Goal: Task Accomplishment & Management: Manage account settings

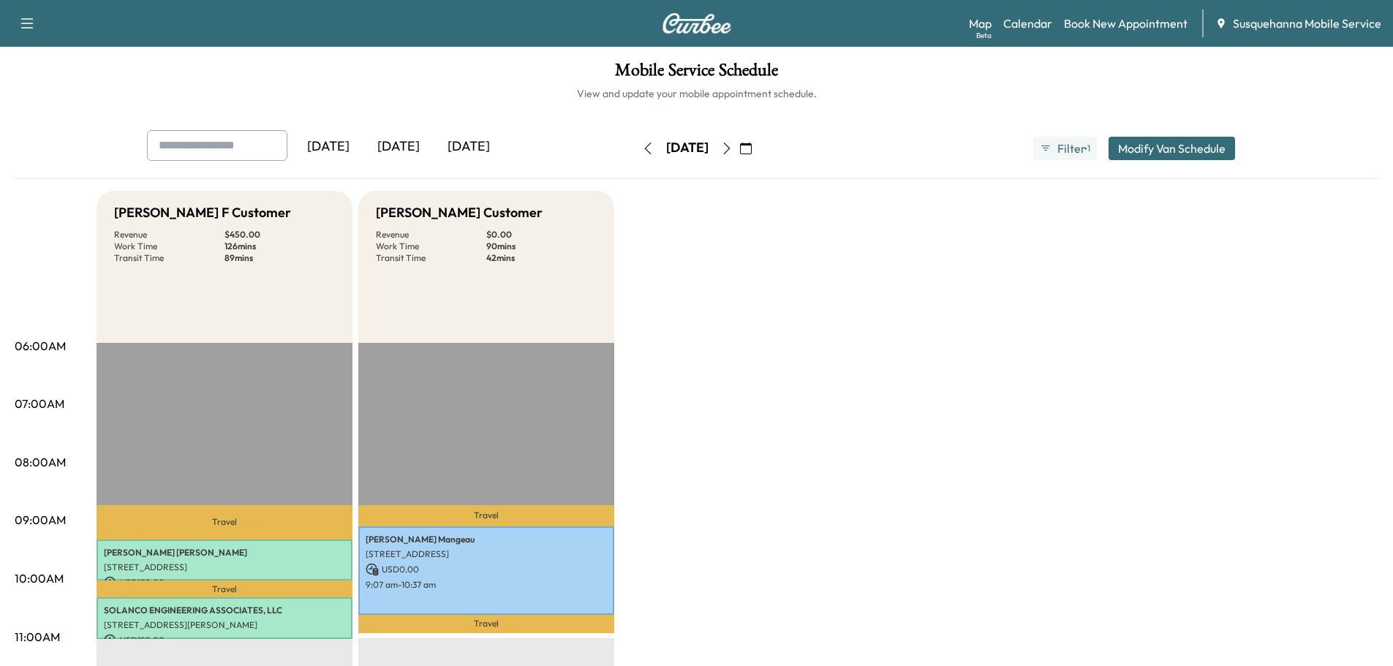
click at [740, 141] on button "button" at bounding box center [727, 148] width 25 height 23
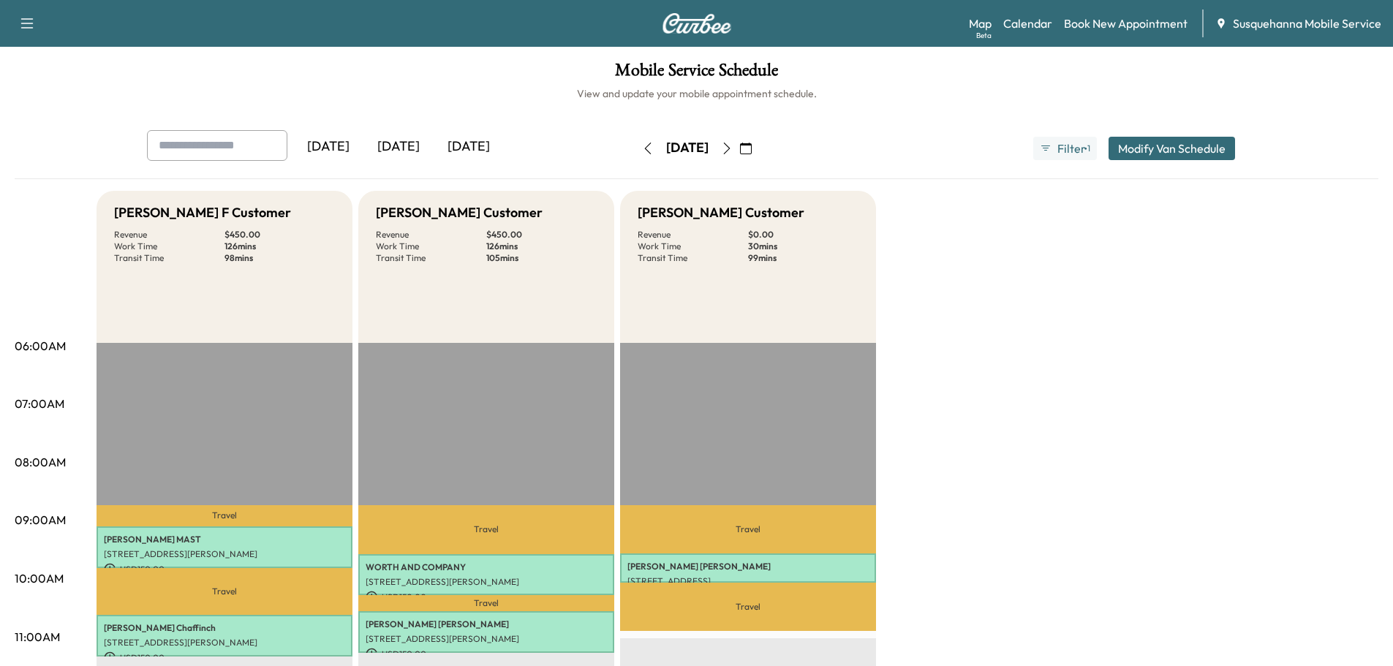
click at [752, 150] on icon "button" at bounding box center [746, 149] width 12 height 12
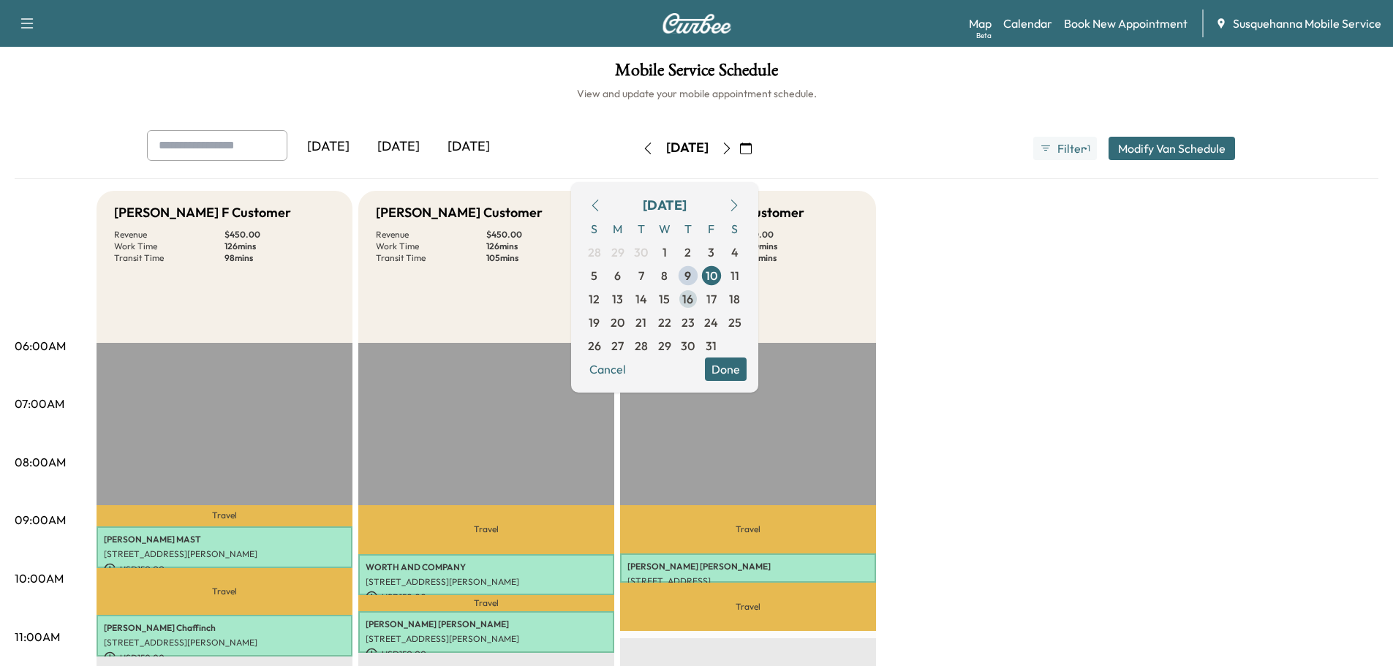
click at [700, 299] on span "16" at bounding box center [688, 298] width 23 height 23
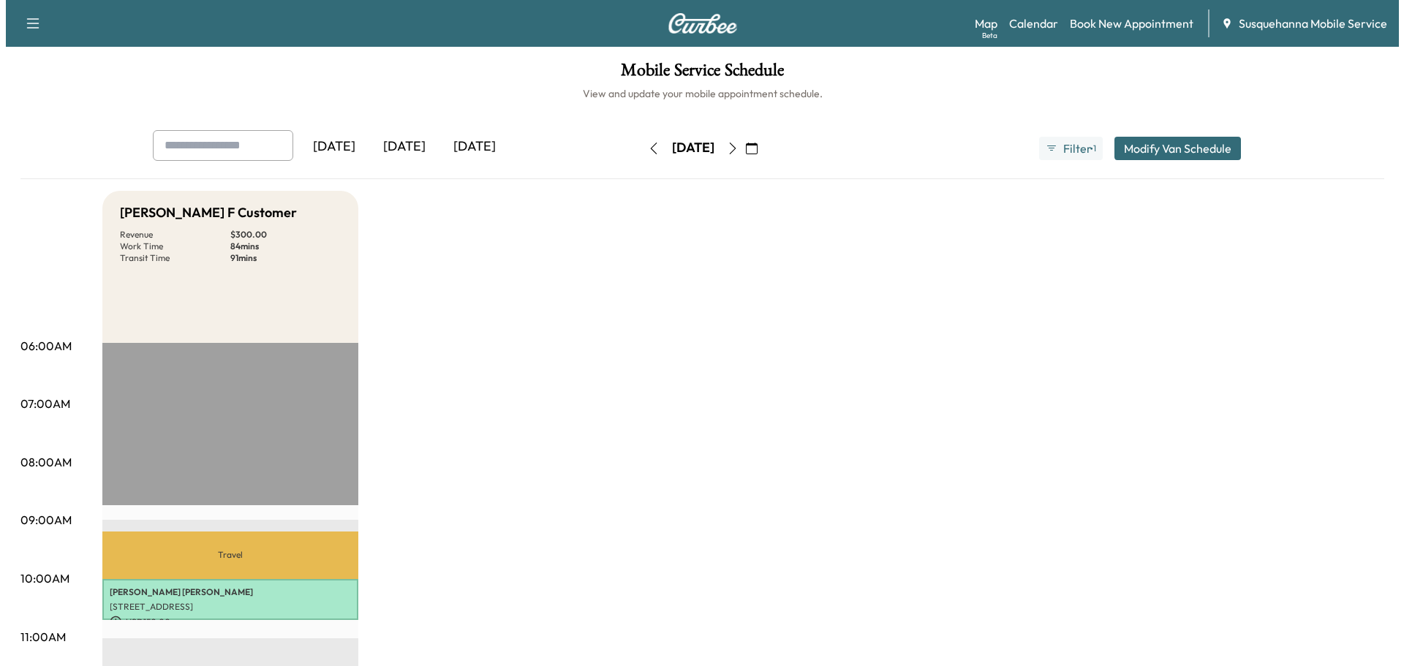
scroll to position [312, 0]
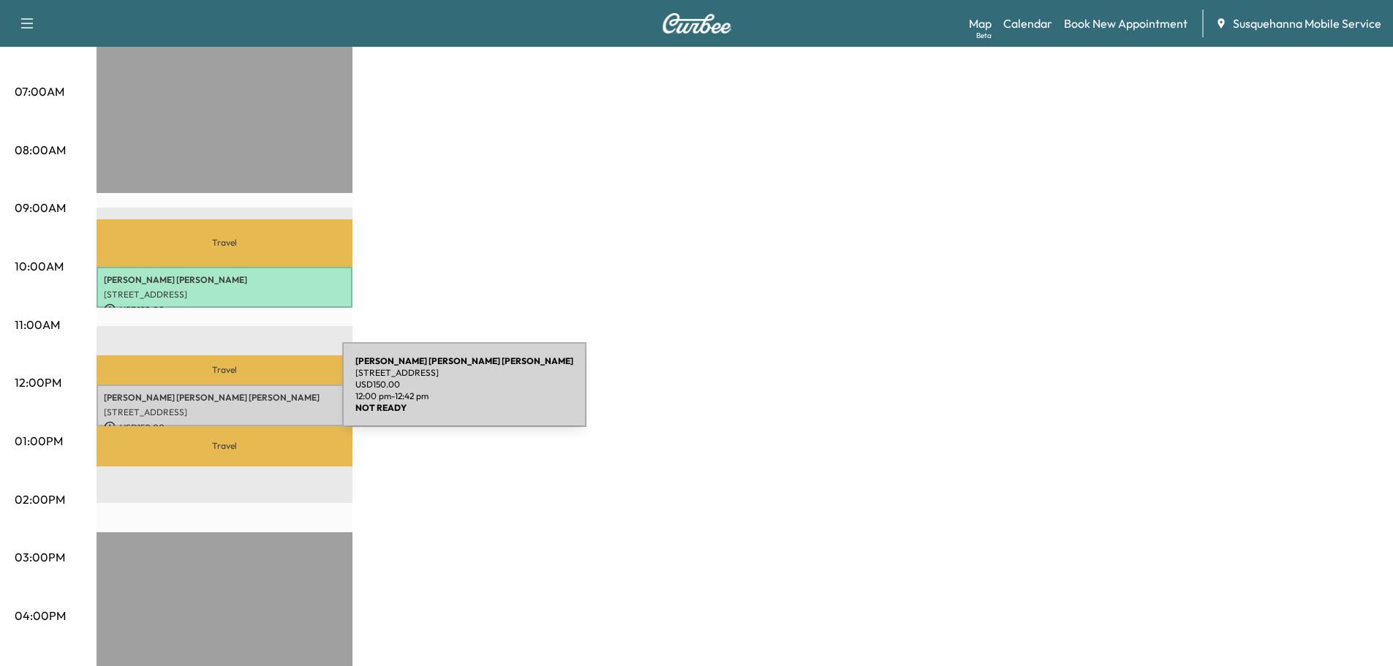
click at [233, 394] on p "[PERSON_NAME]" at bounding box center [224, 398] width 241 height 12
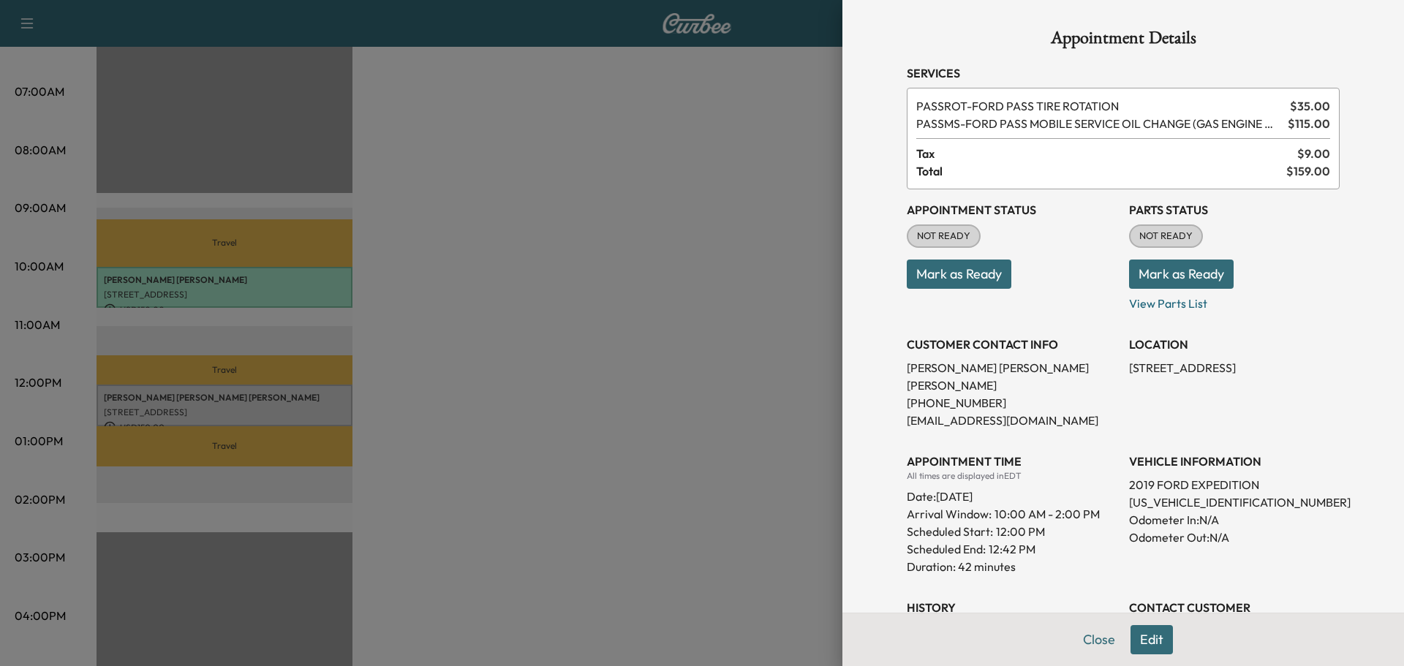
click at [1167, 494] on p "[US_VEHICLE_IDENTIFICATION_NUMBER]" at bounding box center [1234, 503] width 211 height 18
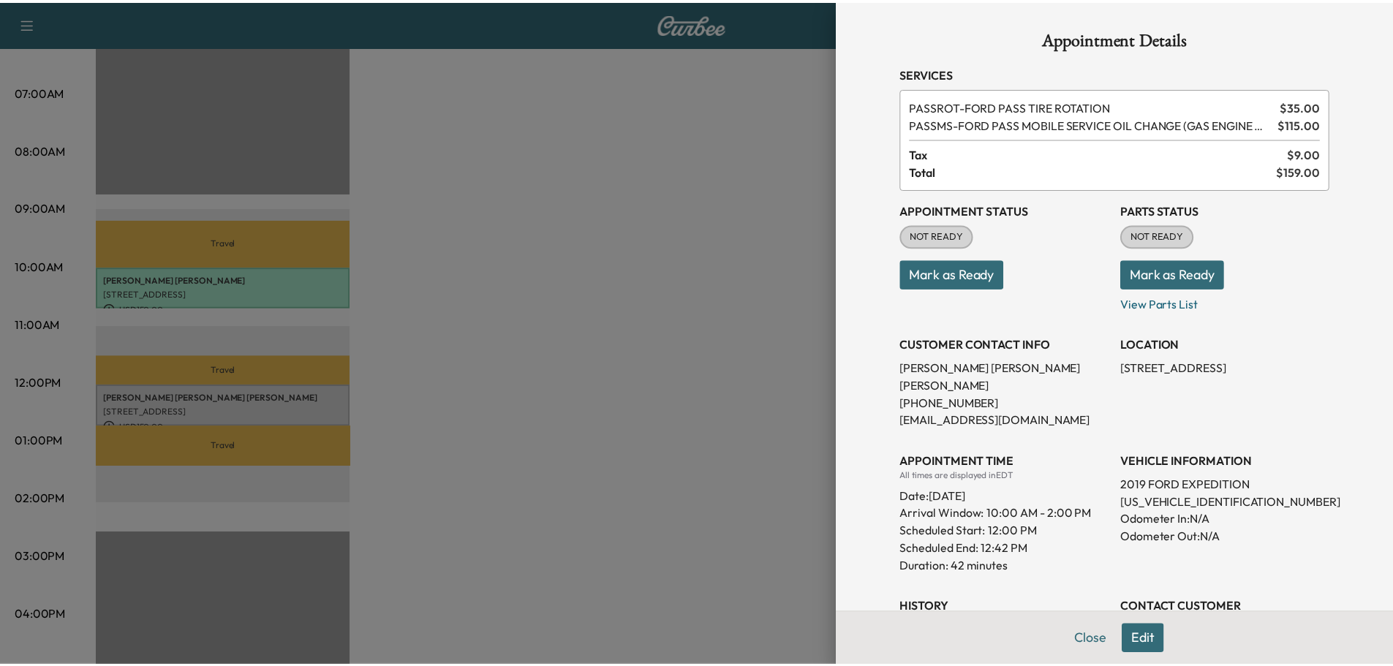
scroll to position [173, 0]
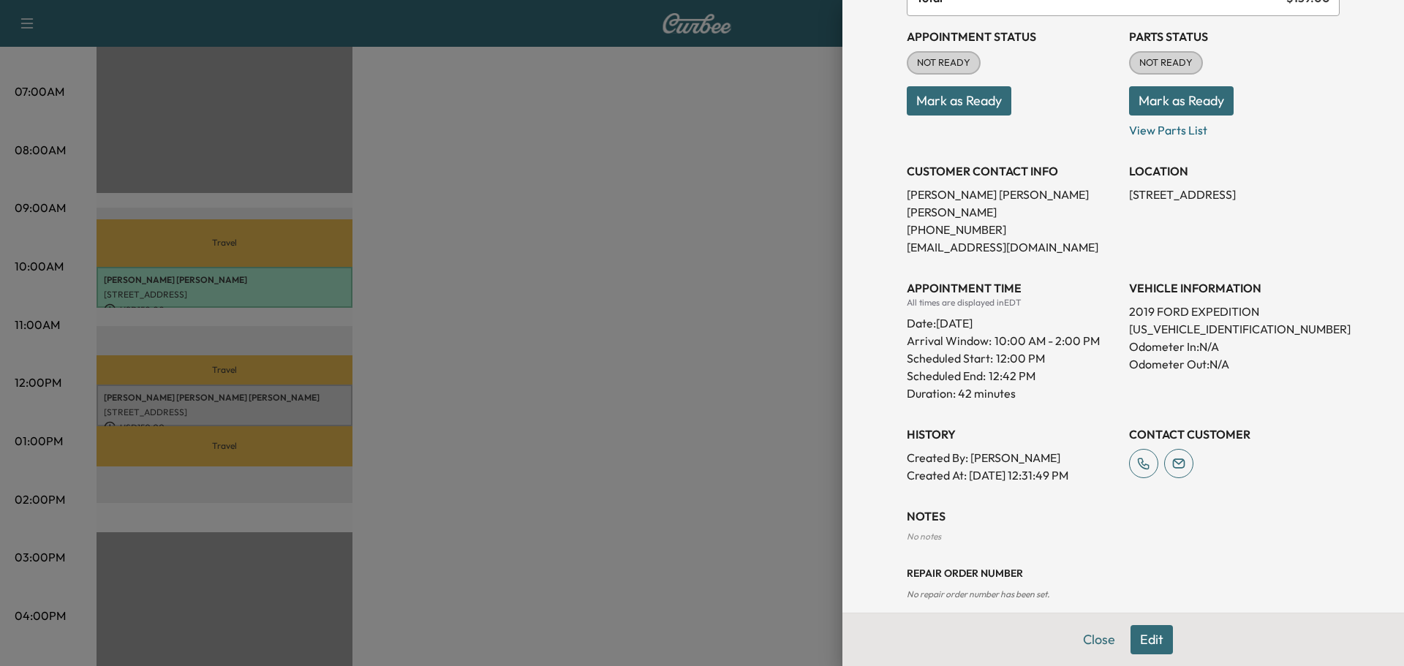
click at [1170, 320] on p "[US_VEHICLE_IDENTIFICATION_NUMBER]" at bounding box center [1234, 329] width 211 height 18
copy p "[US_VEHICLE_IDENTIFICATION_NUMBER]"
click at [1135, 110] on button "Mark as Ready" at bounding box center [1181, 100] width 105 height 29
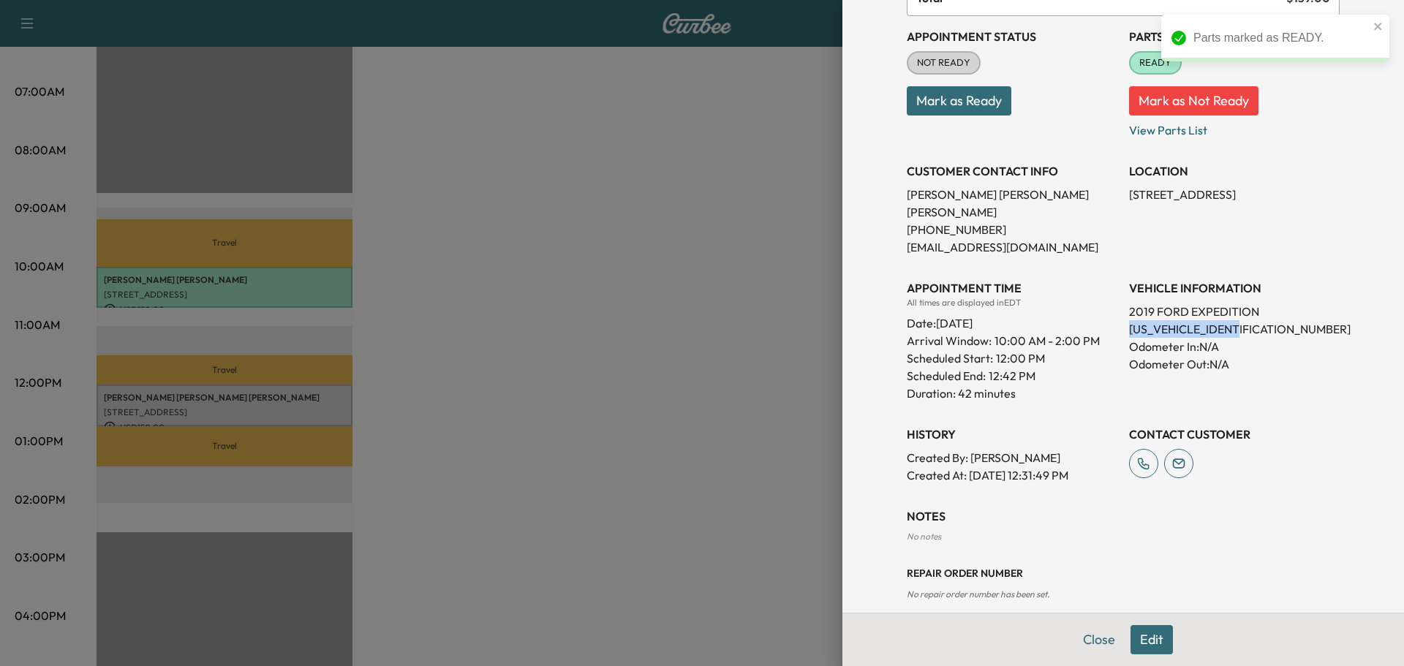
click at [966, 103] on button "Mark as Ready" at bounding box center [959, 100] width 105 height 29
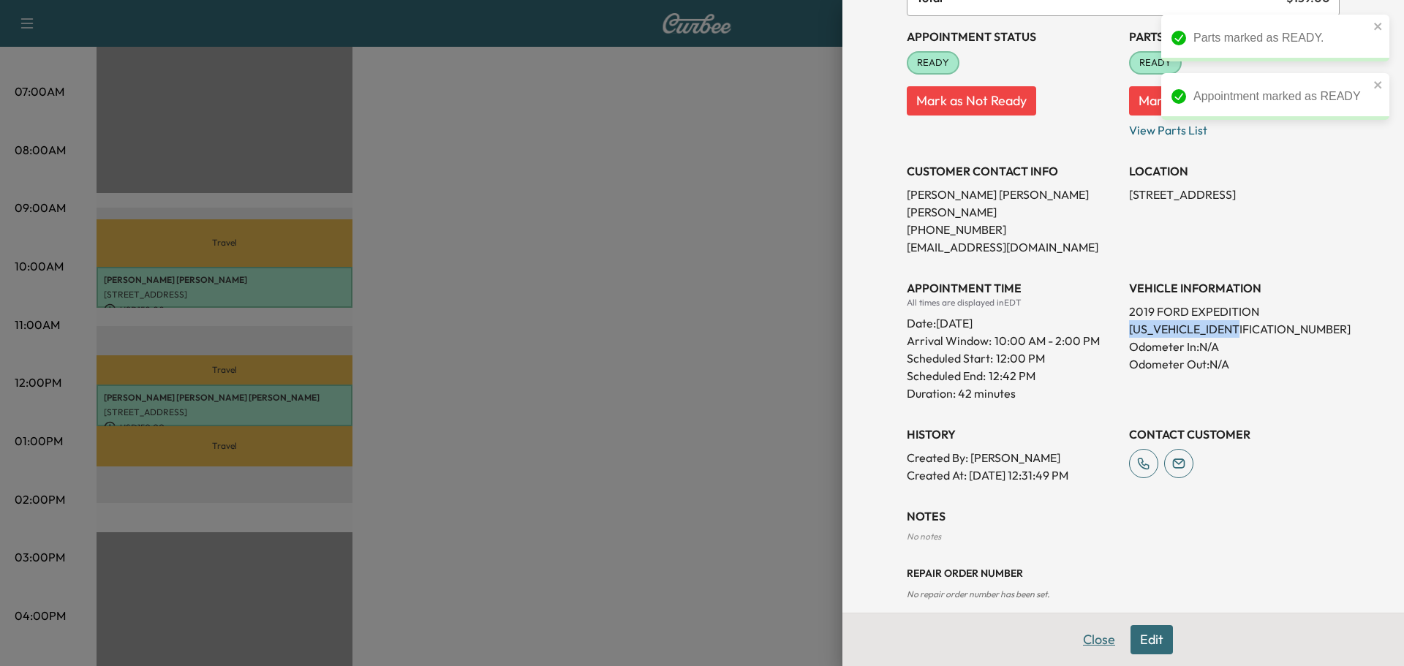
click at [1083, 647] on button "Close" at bounding box center [1099, 639] width 51 height 29
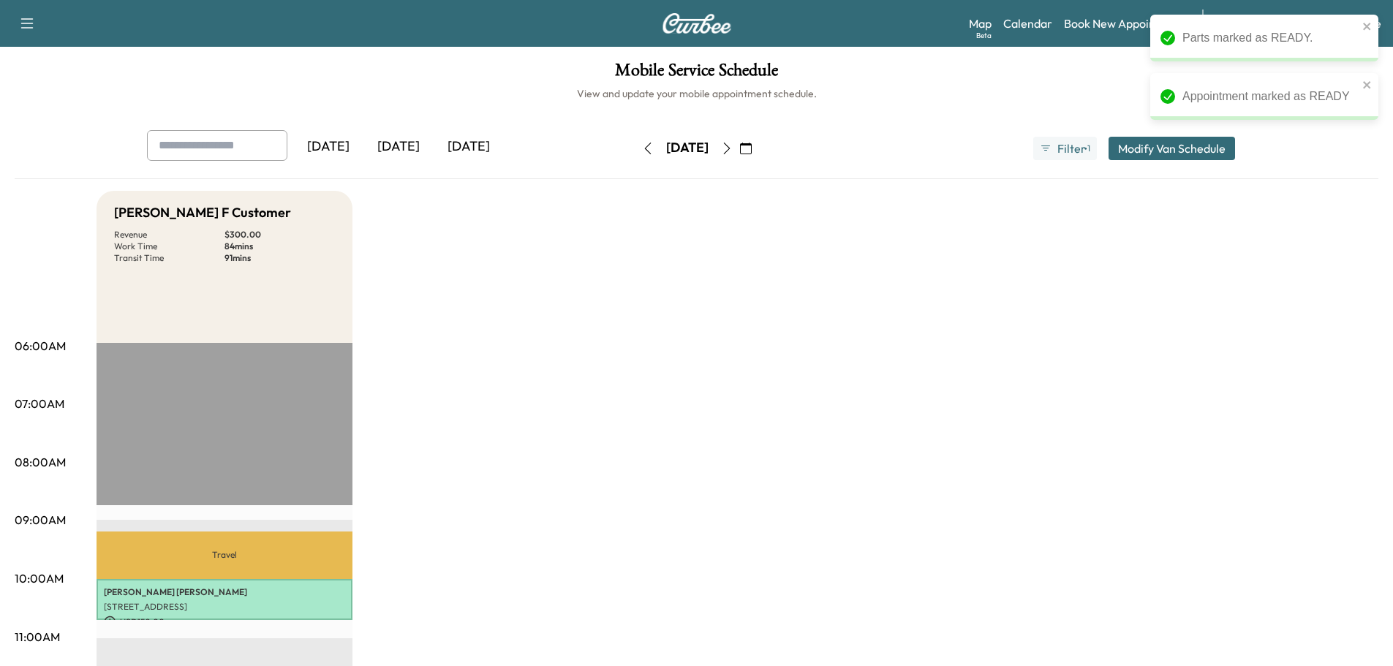
scroll to position [156, 0]
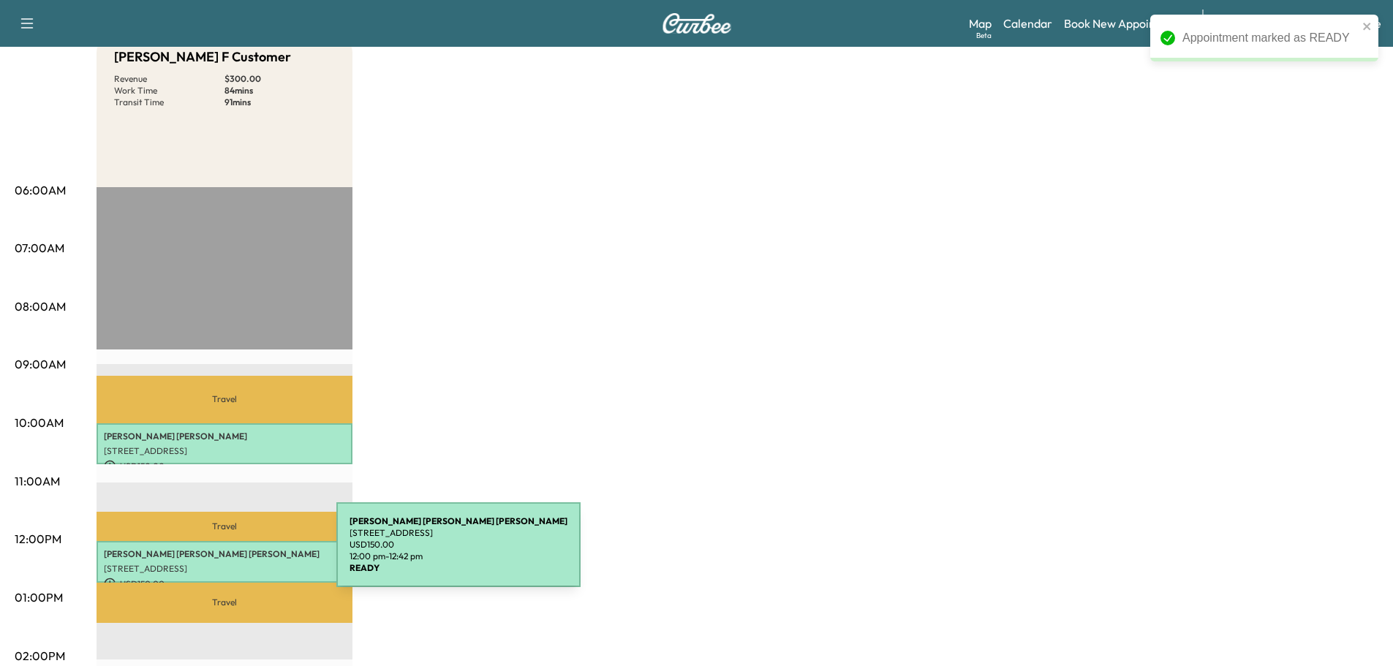
click at [227, 554] on p "[PERSON_NAME]" at bounding box center [224, 555] width 241 height 12
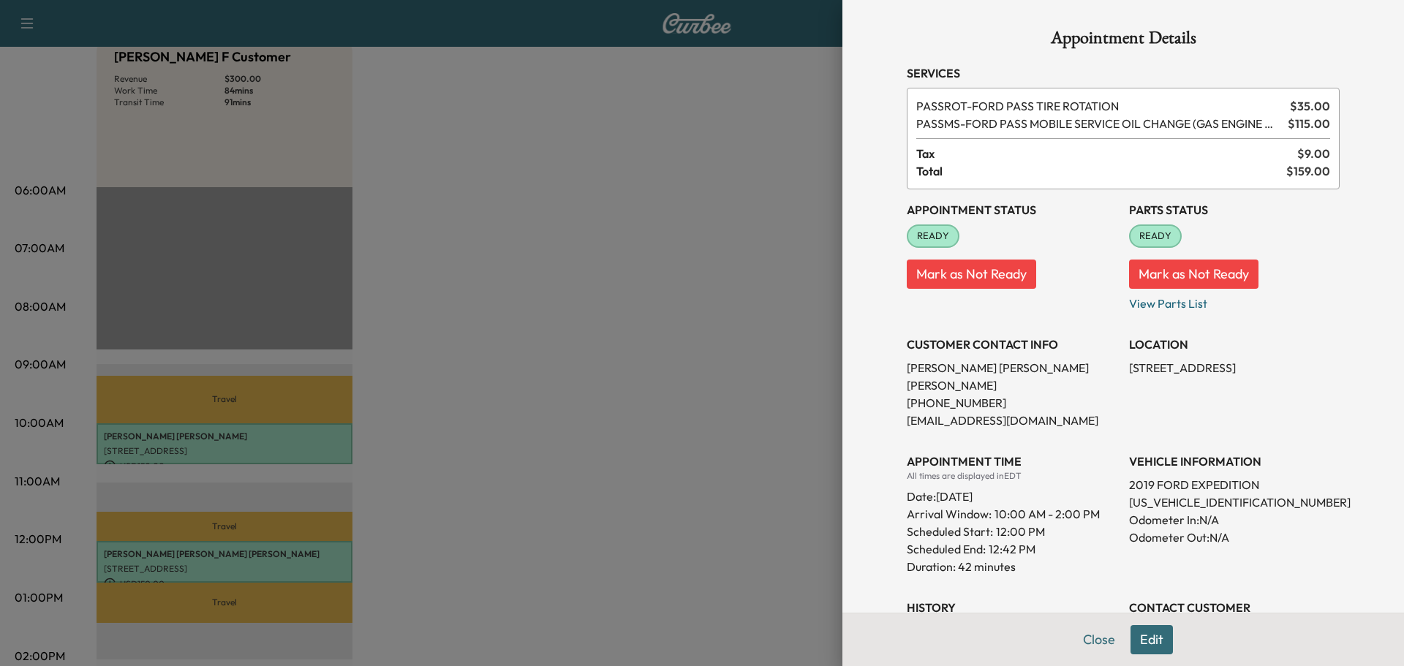
click at [1097, 644] on button "Close" at bounding box center [1099, 639] width 51 height 29
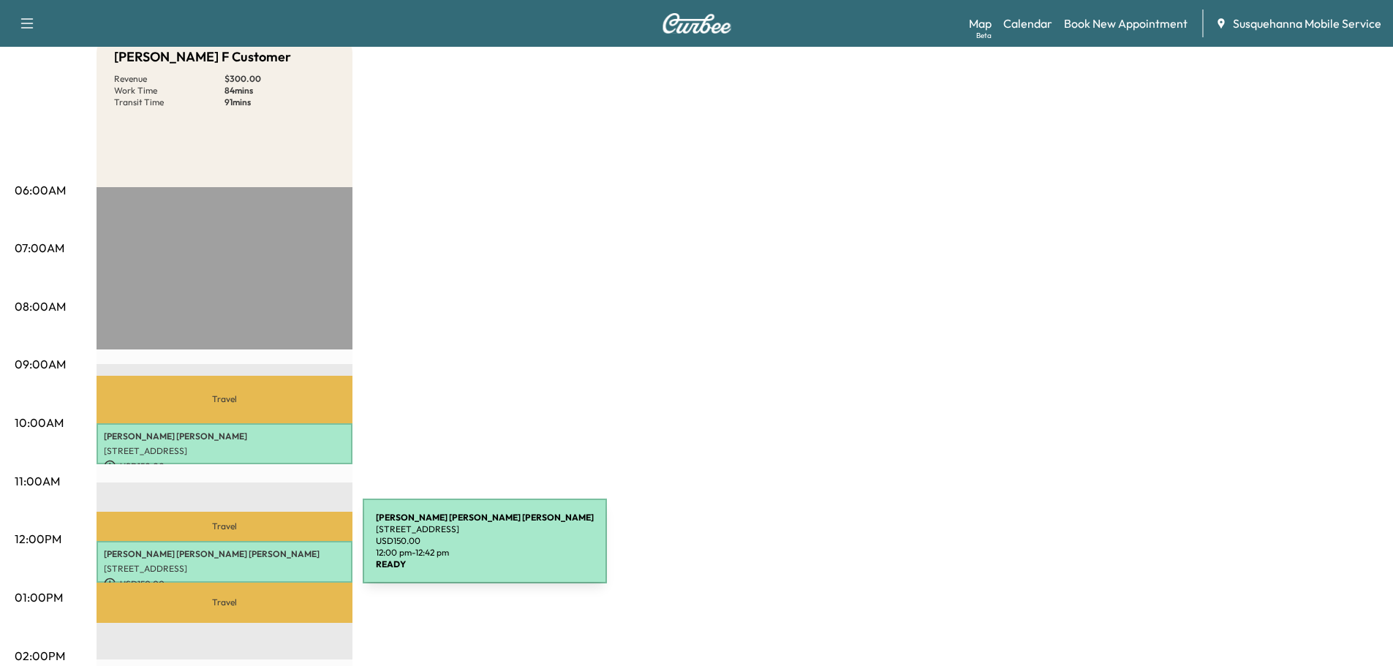
click at [253, 550] on p "[PERSON_NAME]" at bounding box center [224, 555] width 241 height 12
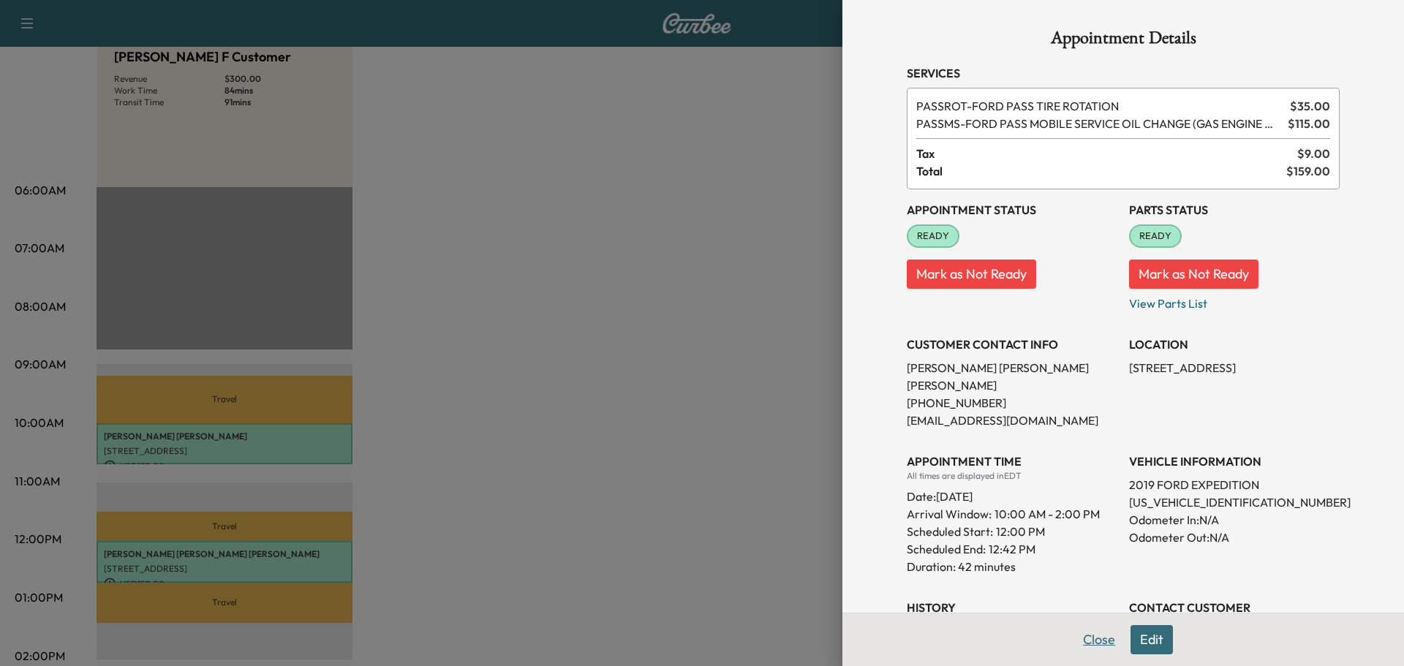
click at [1086, 641] on button "Close" at bounding box center [1099, 639] width 51 height 29
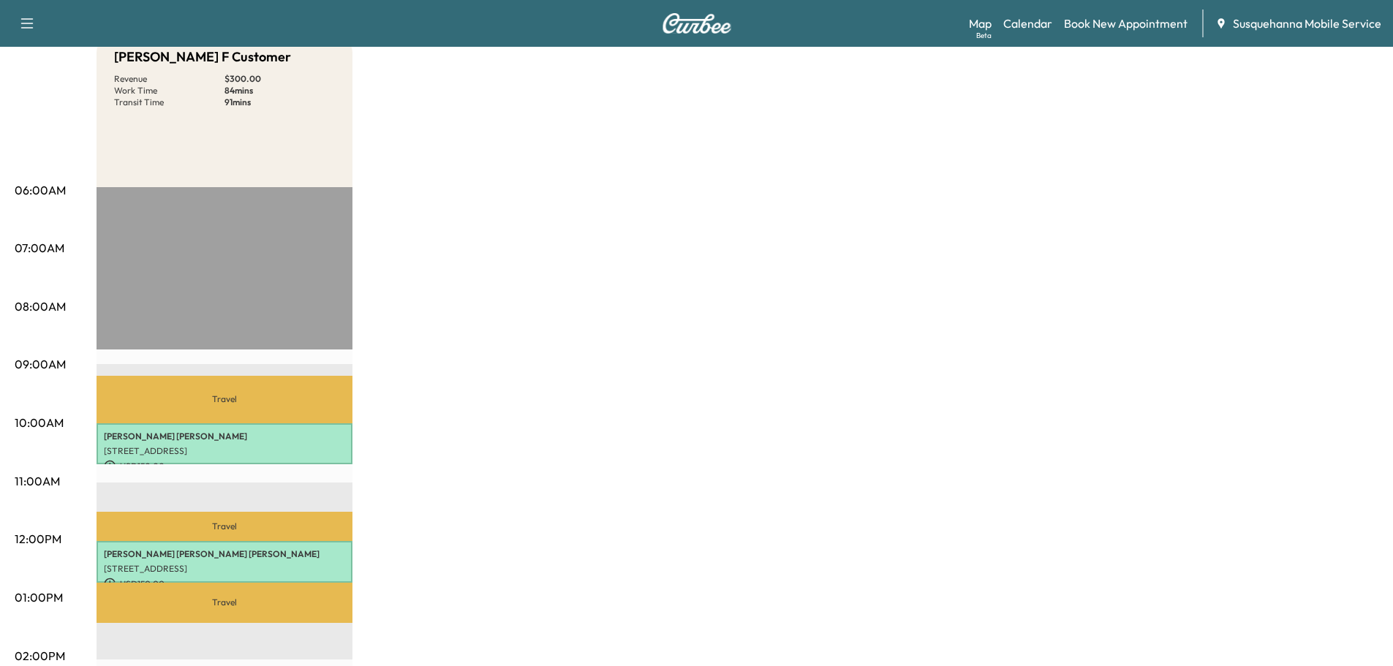
click at [696, 23] on img at bounding box center [697, 23] width 70 height 20
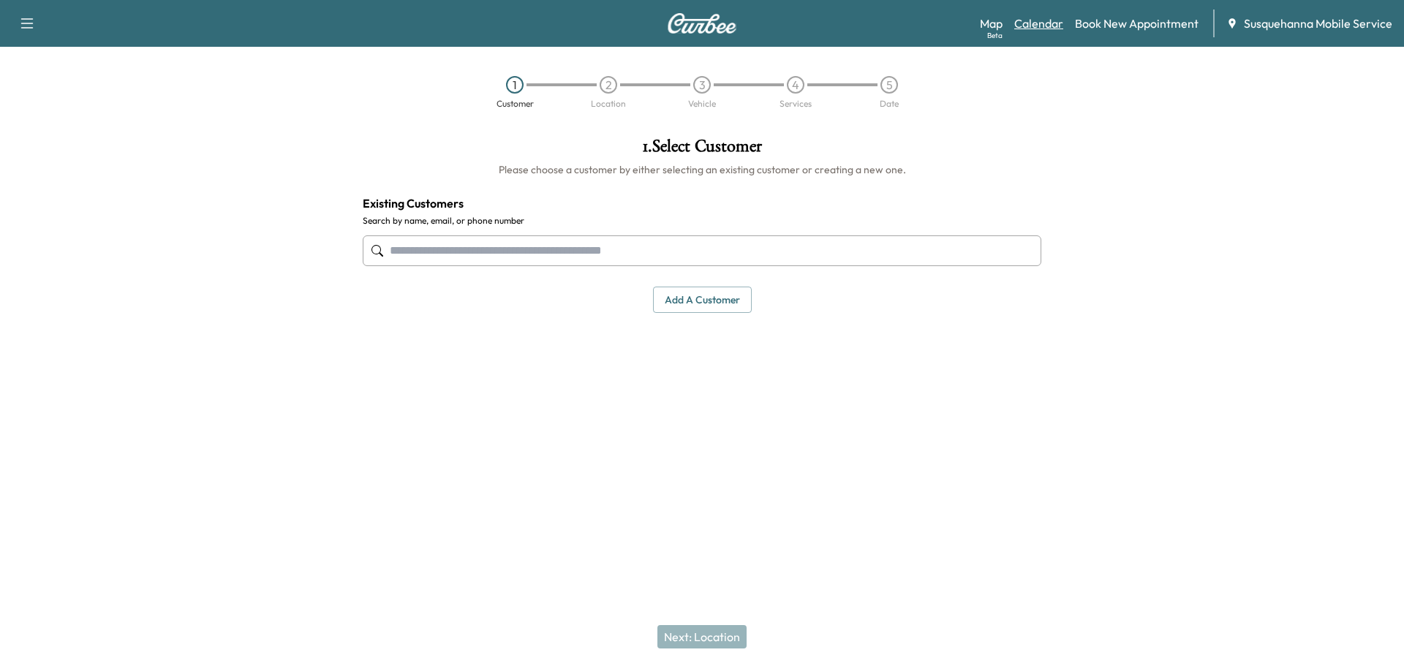
click at [1035, 24] on link "Calendar" at bounding box center [1039, 24] width 49 height 18
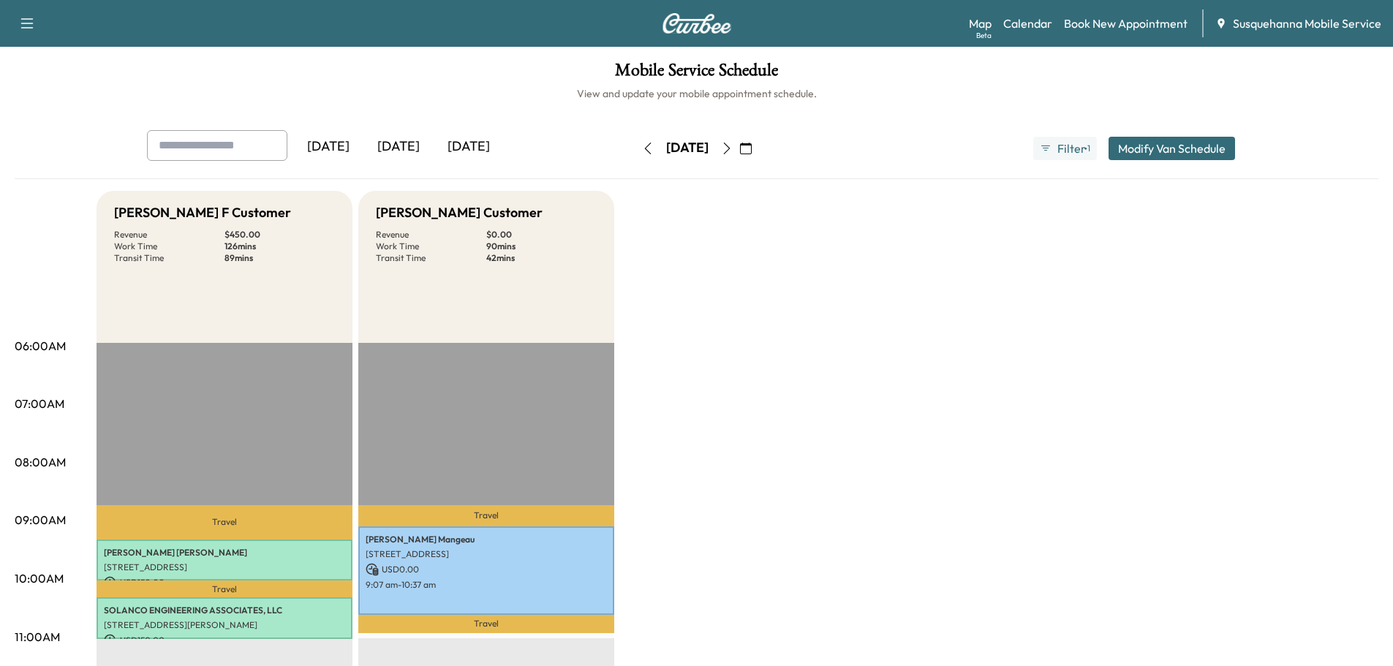
click at [695, 14] on img at bounding box center [697, 23] width 70 height 20
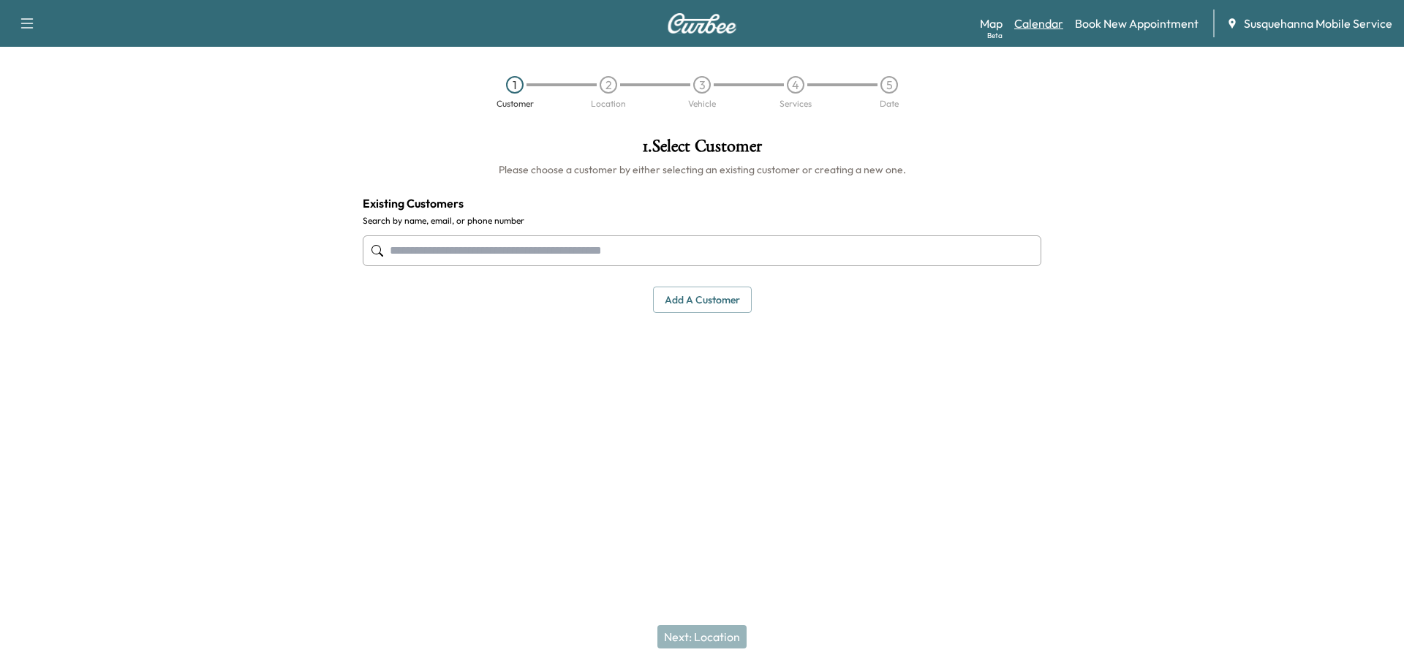
click at [1050, 26] on link "Calendar" at bounding box center [1039, 24] width 49 height 18
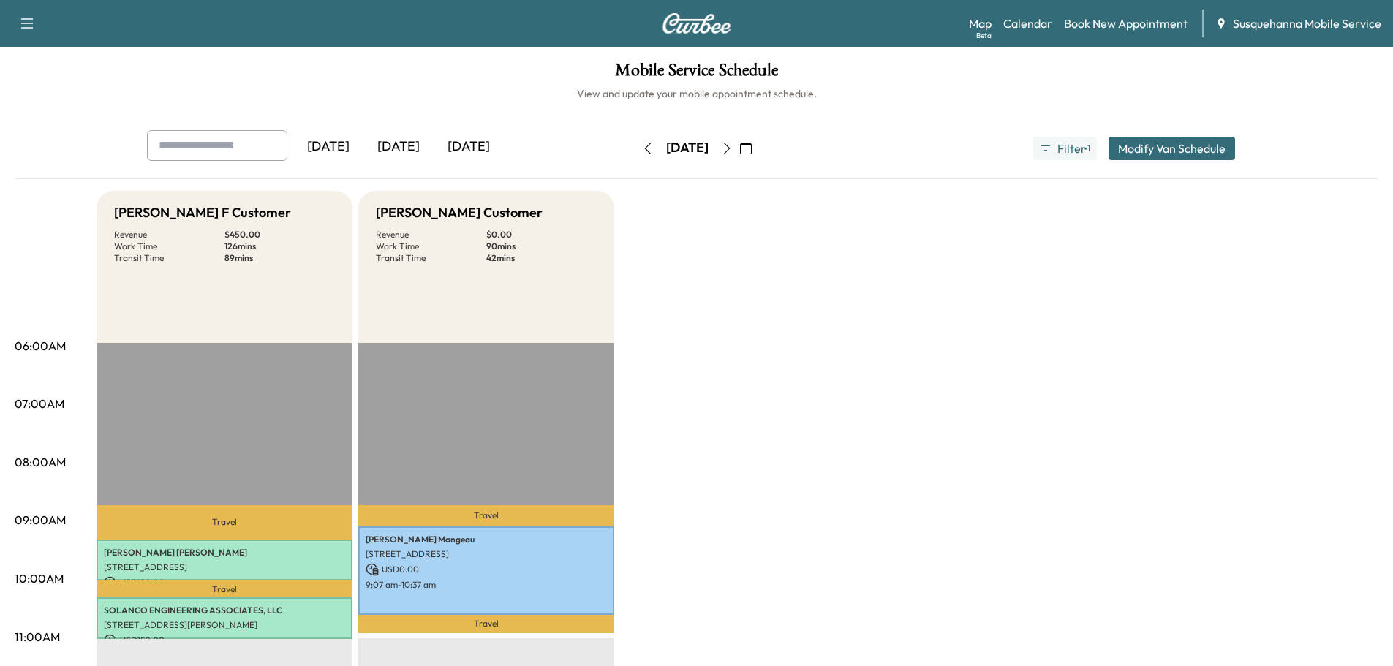
click at [733, 151] on icon "button" at bounding box center [727, 149] width 12 height 12
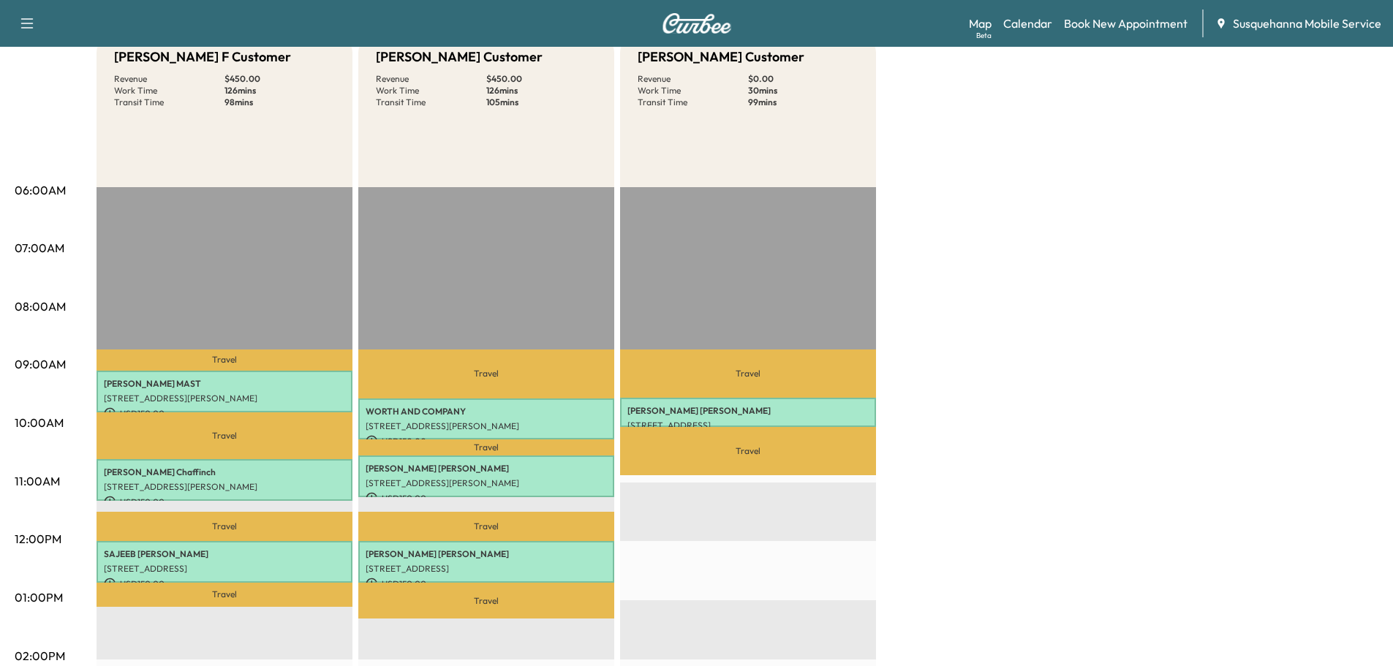
scroll to position [78, 0]
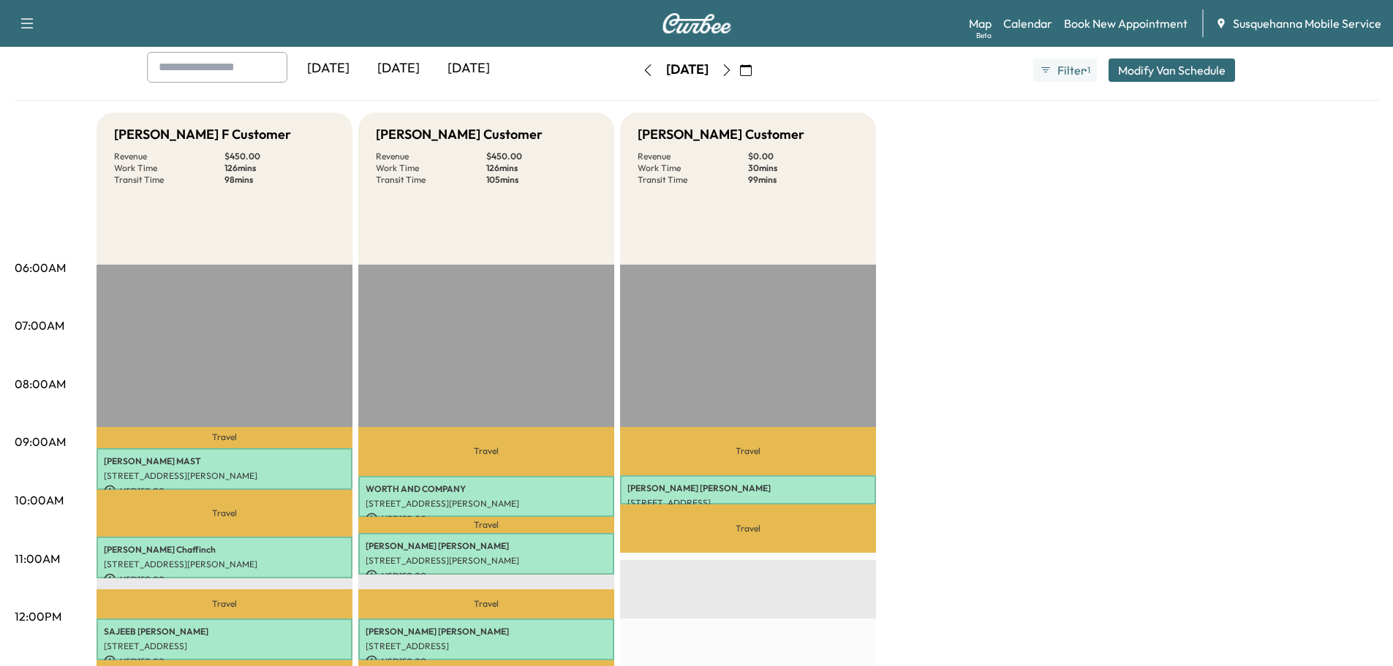
click at [730, 72] on icon "button" at bounding box center [726, 70] width 7 height 12
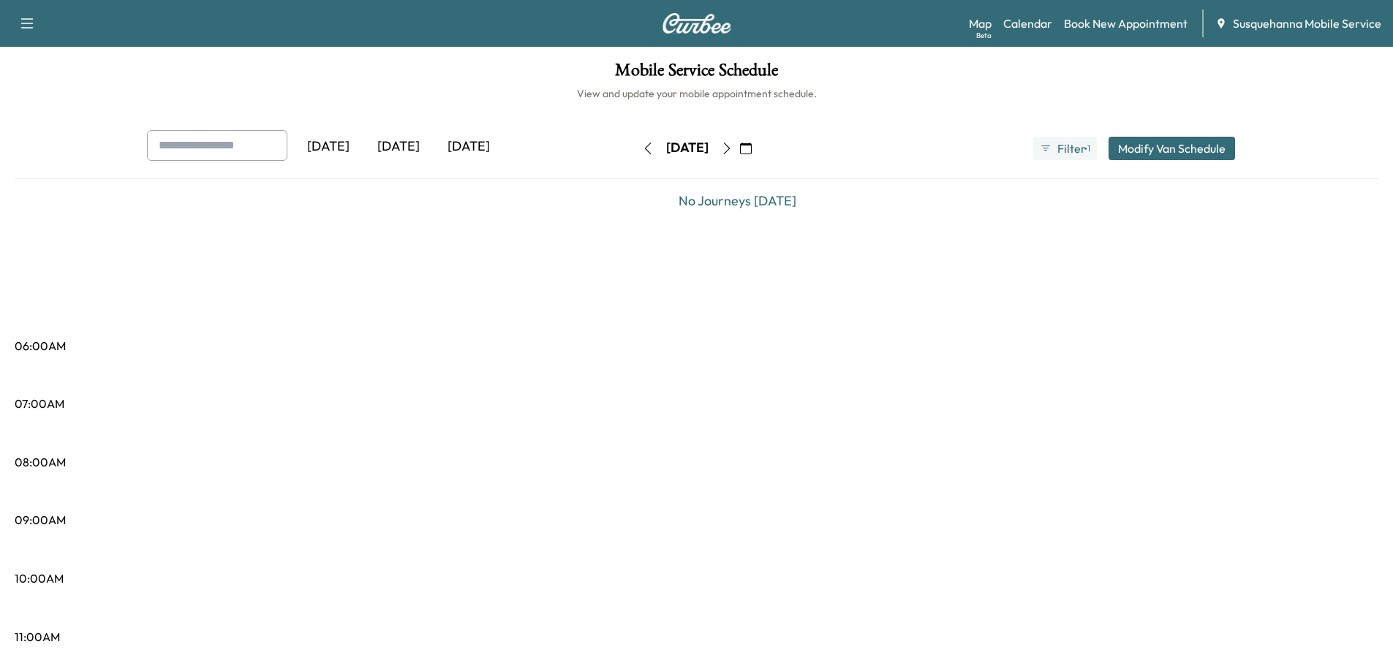
click at [733, 151] on icon "button" at bounding box center [727, 149] width 12 height 12
click at [733, 150] on icon "button" at bounding box center [727, 149] width 12 height 12
click at [752, 146] on icon "button" at bounding box center [746, 149] width 12 height 12
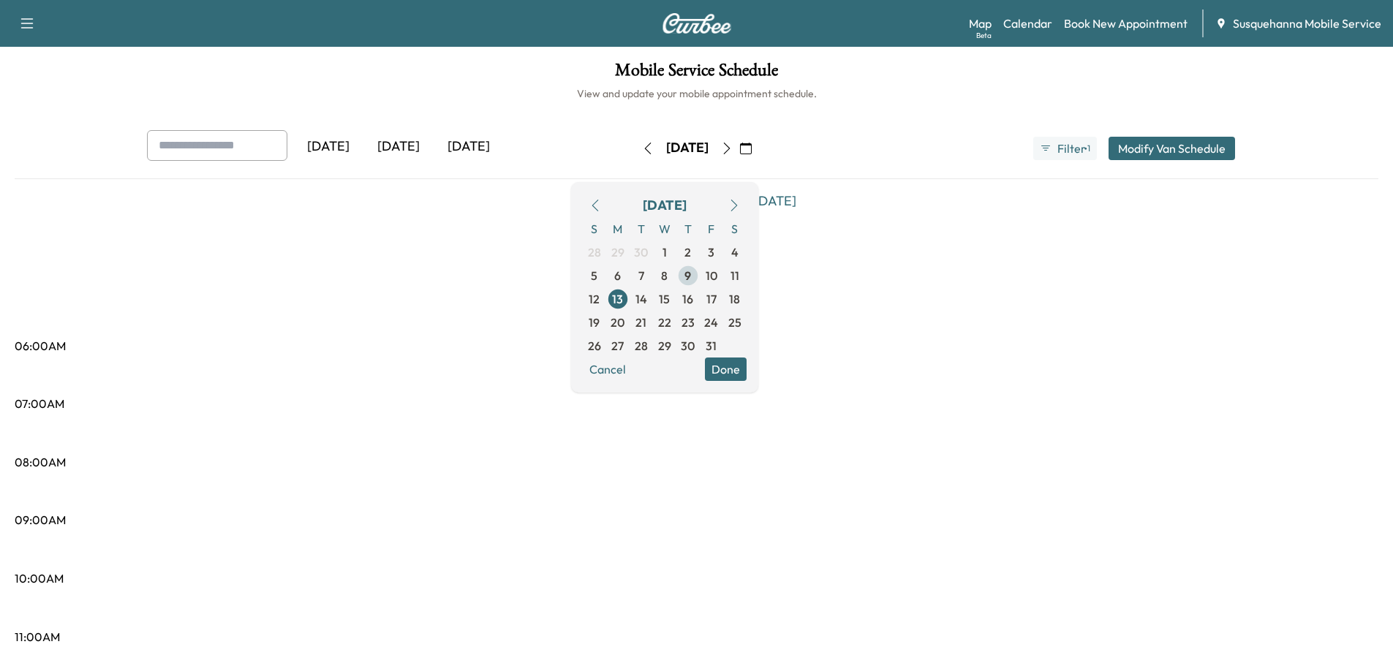
click at [691, 277] on span "9" at bounding box center [688, 276] width 7 height 18
